Goal: Transaction & Acquisition: Purchase product/service

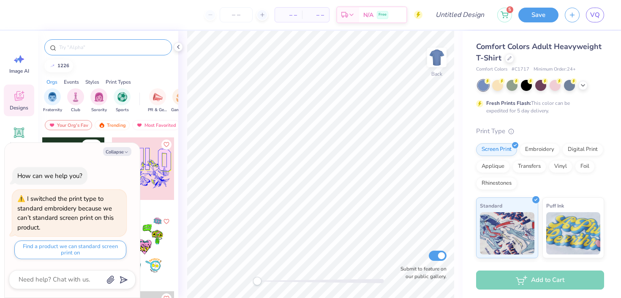
type textarea "x"
click at [141, 49] on input "text" at bounding box center [112, 47] width 108 height 8
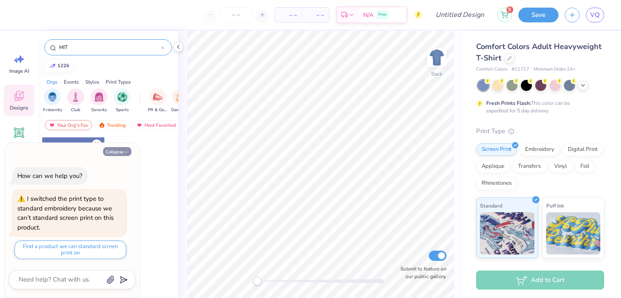
type input "MIT"
click at [116, 153] on button "Collapse" at bounding box center [117, 151] width 28 height 9
type textarea "x"
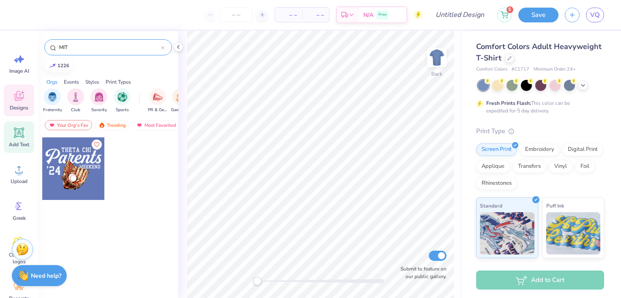
click at [21, 135] on icon at bounding box center [19, 133] width 8 height 8
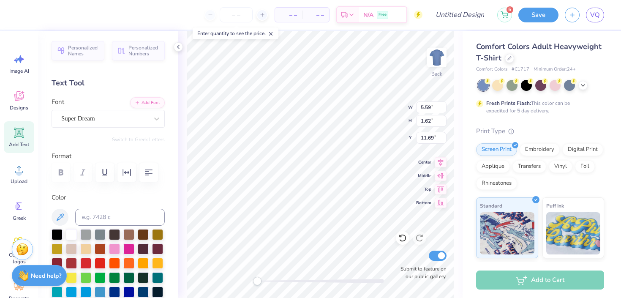
type textarea "MIT"
click at [260, 14] on icon at bounding box center [263, 15] width 6 height 6
type input "12"
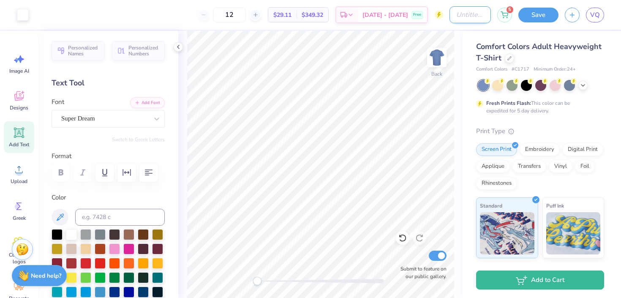
click at [450, 18] on input "Design Title" at bounding box center [470, 14] width 41 height 17
type input "MIT"
click at [534, 13] on button "Save" at bounding box center [539, 13] width 40 height 15
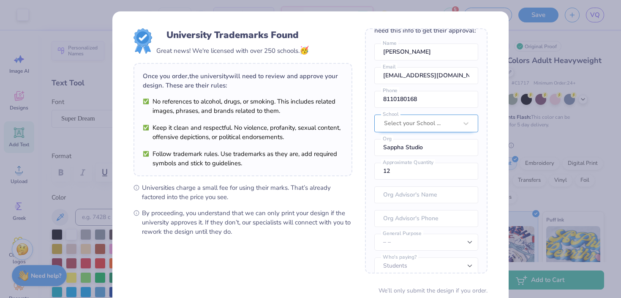
scroll to position [27, 0]
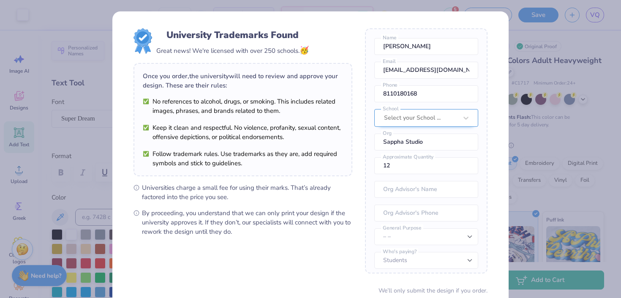
click at [412, 118] on div "Once you place your order, we’ll need this info to get their approval: [PERSON_…" at bounding box center [426, 150] width 123 height 245
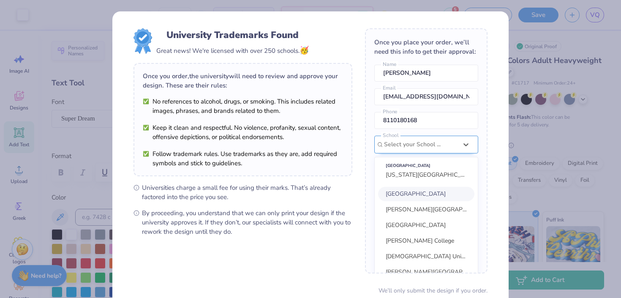
scroll to position [38, 0]
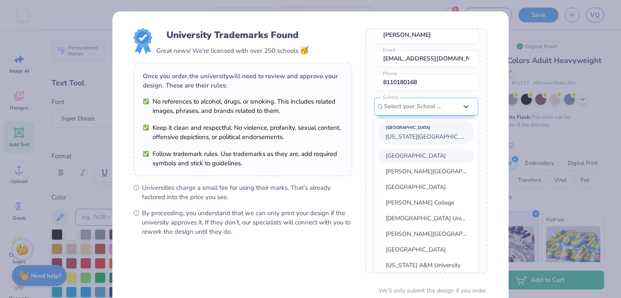
click at [417, 142] on div "[GEOGRAPHIC_DATA] [US_STATE][GEOGRAPHIC_DATA]" at bounding box center [426, 132] width 96 height 24
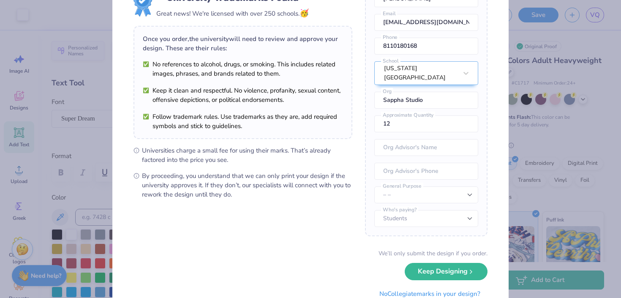
scroll to position [70, 0]
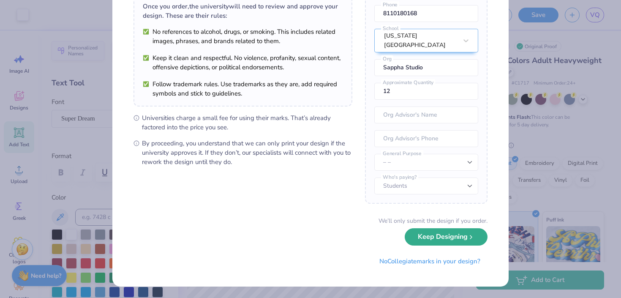
click at [419, 241] on button "Keep Designing" at bounding box center [446, 236] width 83 height 17
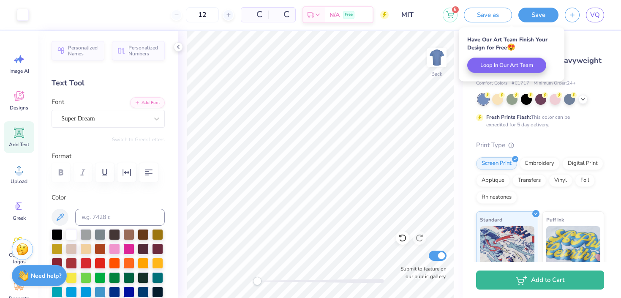
scroll to position [0, 0]
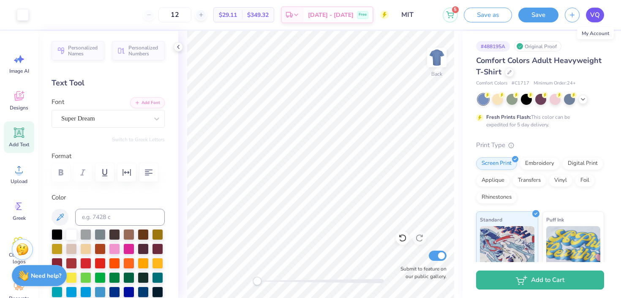
click at [593, 17] on span "VQ" at bounding box center [595, 15] width 10 height 10
click at [456, 12] on button "6" at bounding box center [450, 13] width 15 height 15
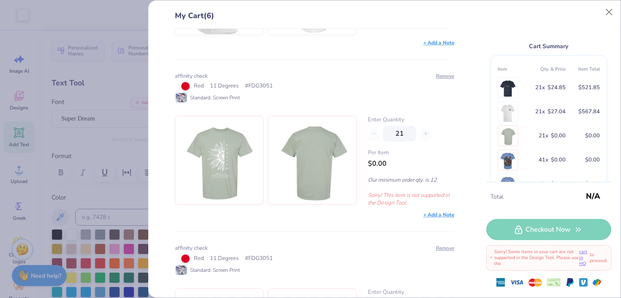
scroll to position [471, 0]
